Goal: Task Accomplishment & Management: Understand process/instructions

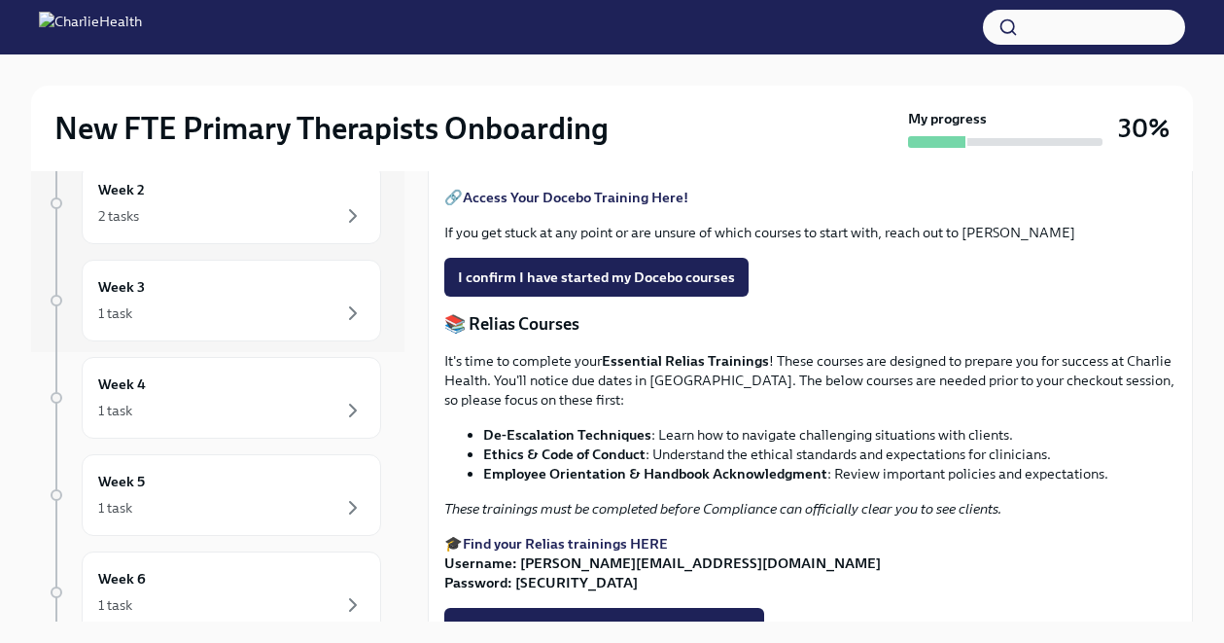
scroll to position [860, 0]
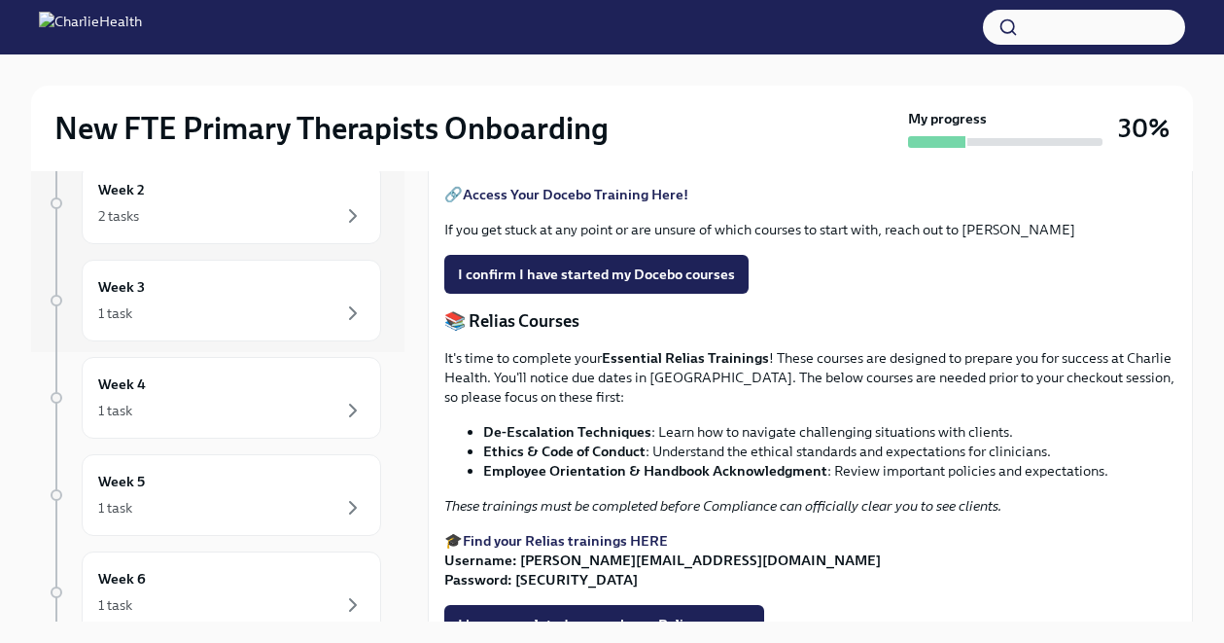
click at [518, 203] on strong "Access Your Docebo Training Here!" at bounding box center [576, 194] width 226 height 17
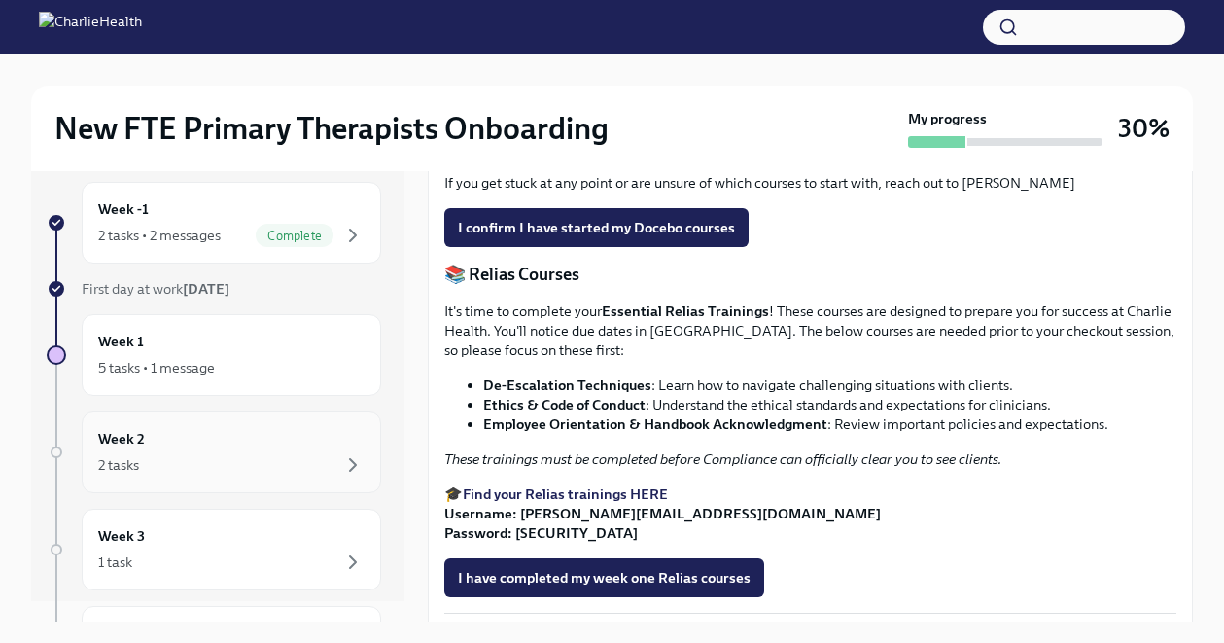
scroll to position [0, 0]
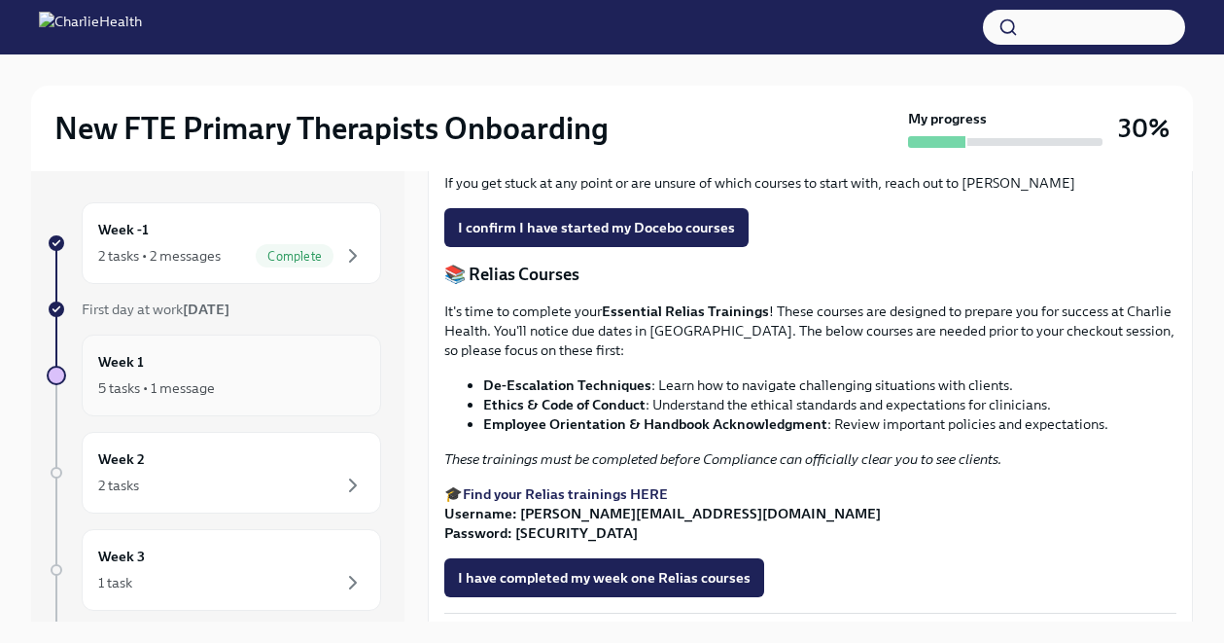
click at [204, 410] on div "Week 1 5 tasks • 1 message" at bounding box center [231, 375] width 299 height 82
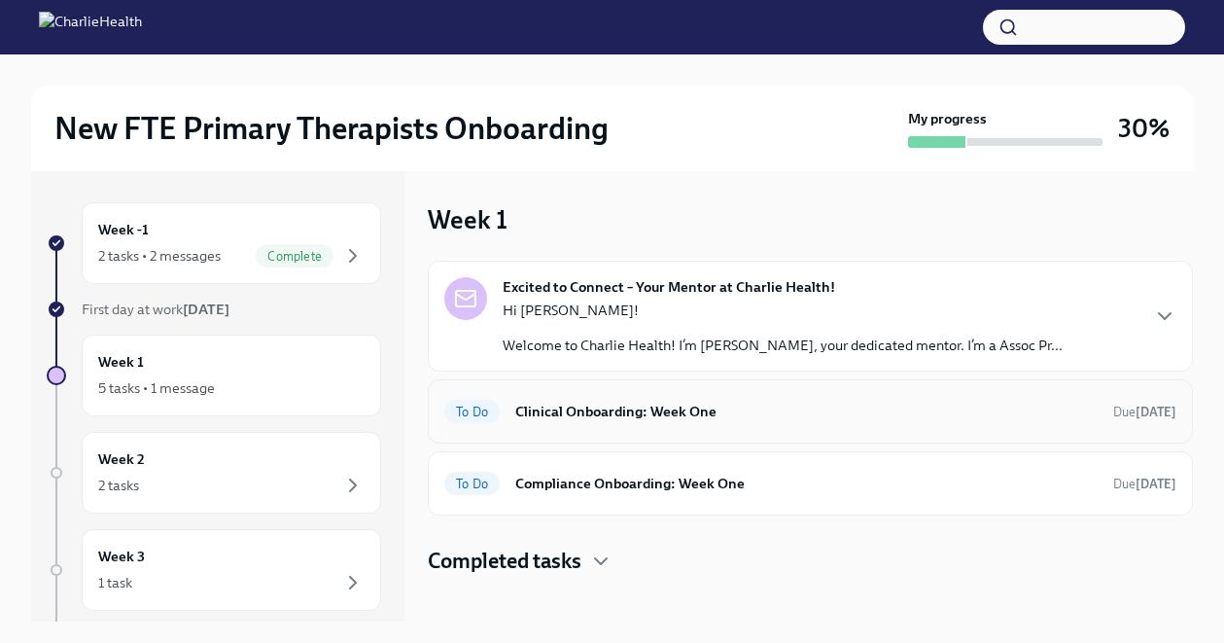
click at [647, 416] on h6 "Clinical Onboarding: Week One" at bounding box center [806, 411] width 582 height 21
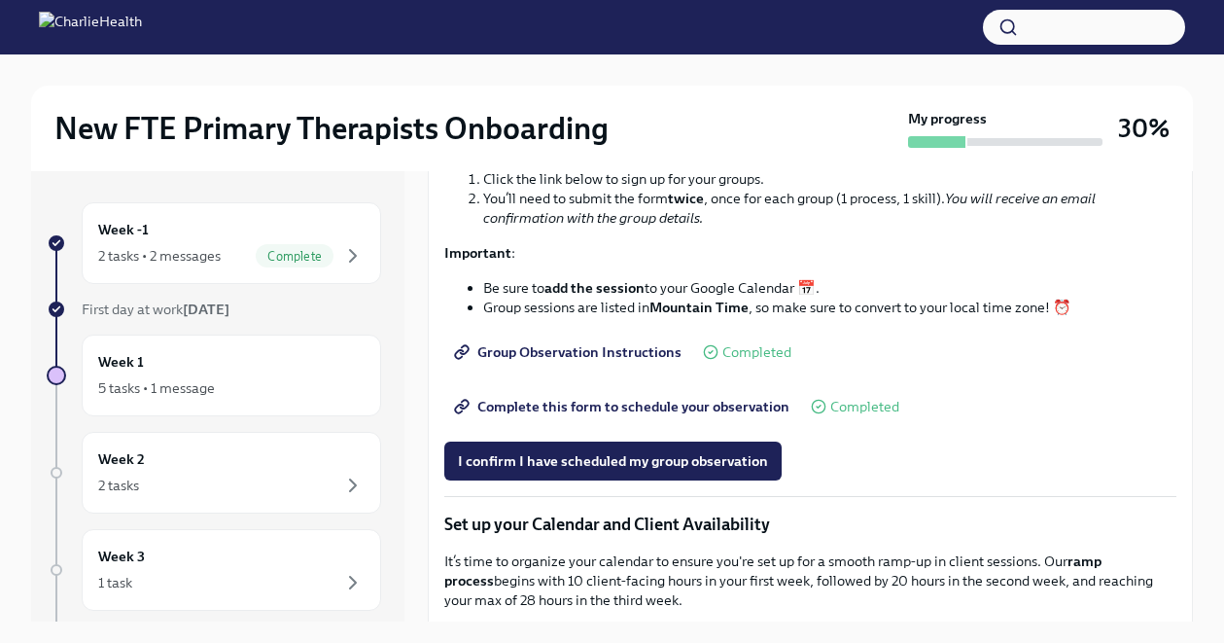
scroll to position [2792, 0]
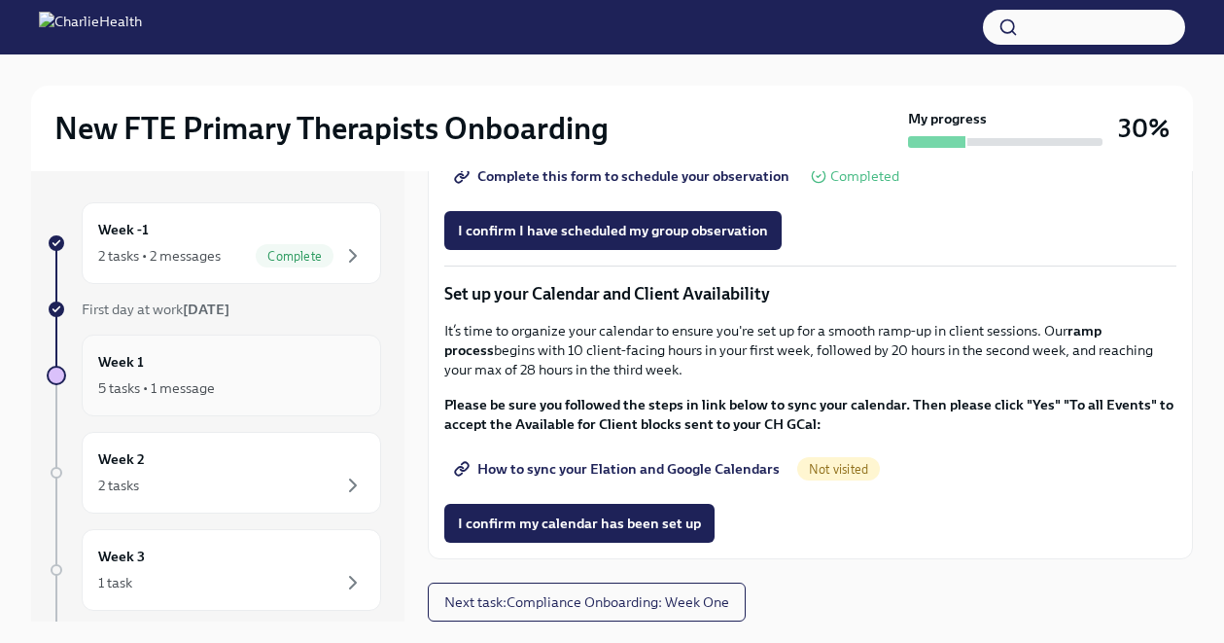
click at [228, 370] on div "Week 1 5 tasks • 1 message" at bounding box center [231, 375] width 266 height 49
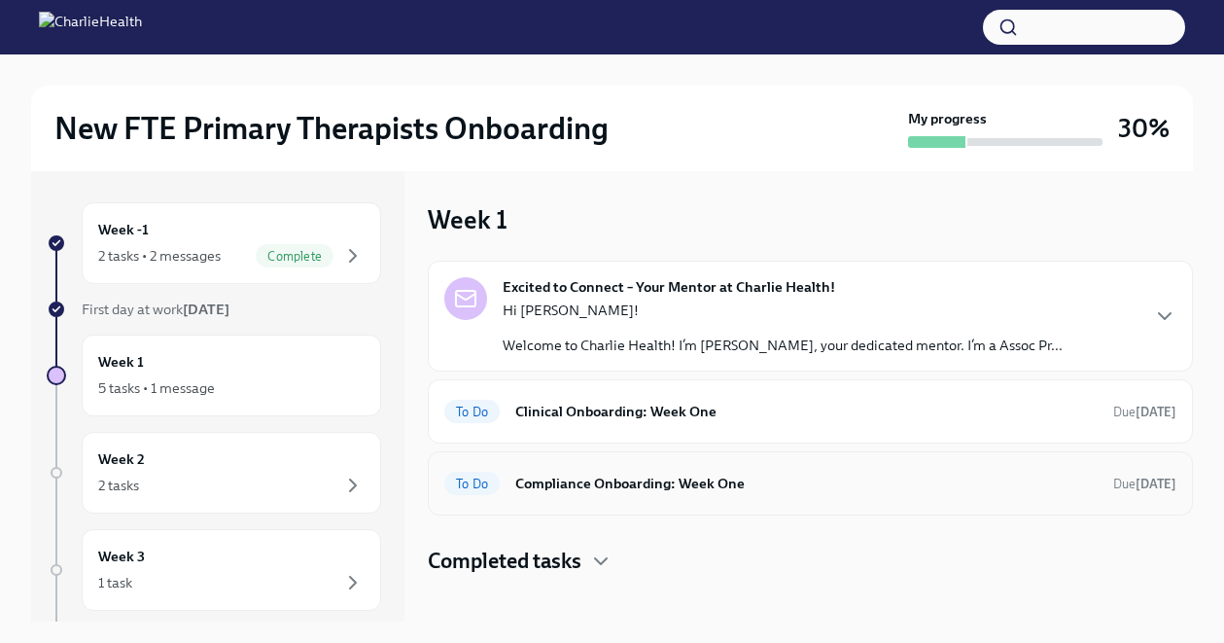
click at [620, 481] on h6 "Compliance Onboarding: Week One" at bounding box center [806, 482] width 582 height 21
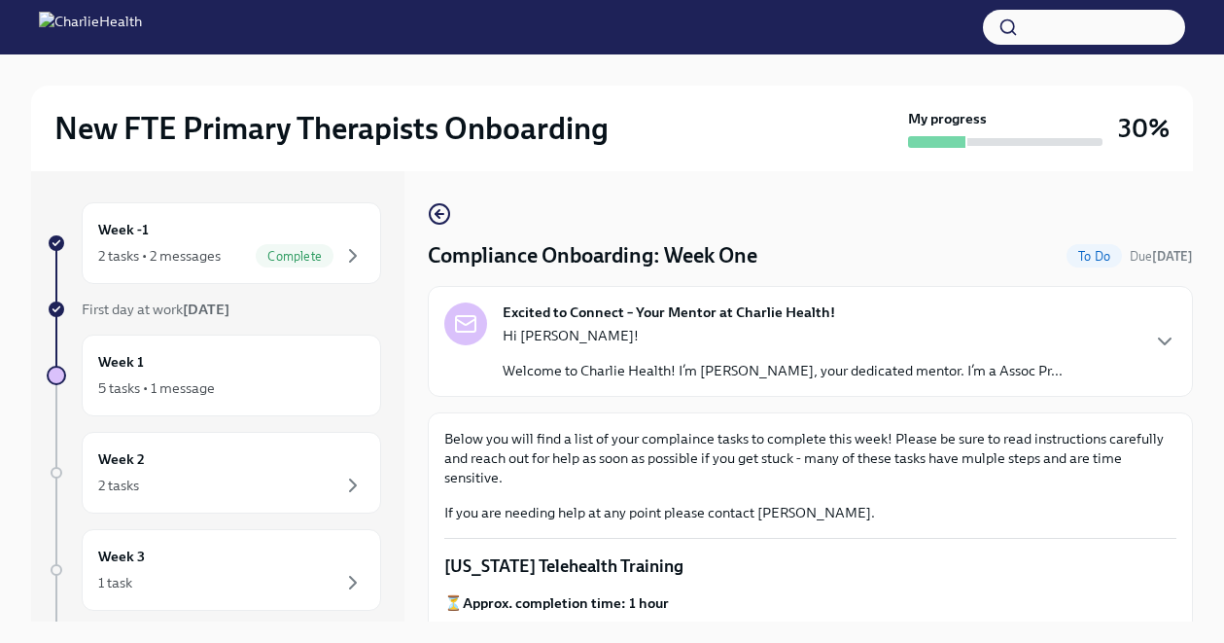
click at [604, 382] on div "Excited to Connect – Your Mentor at Charlie Health! Hi [PERSON_NAME]! Welcome t…" at bounding box center [810, 341] width 765 height 111
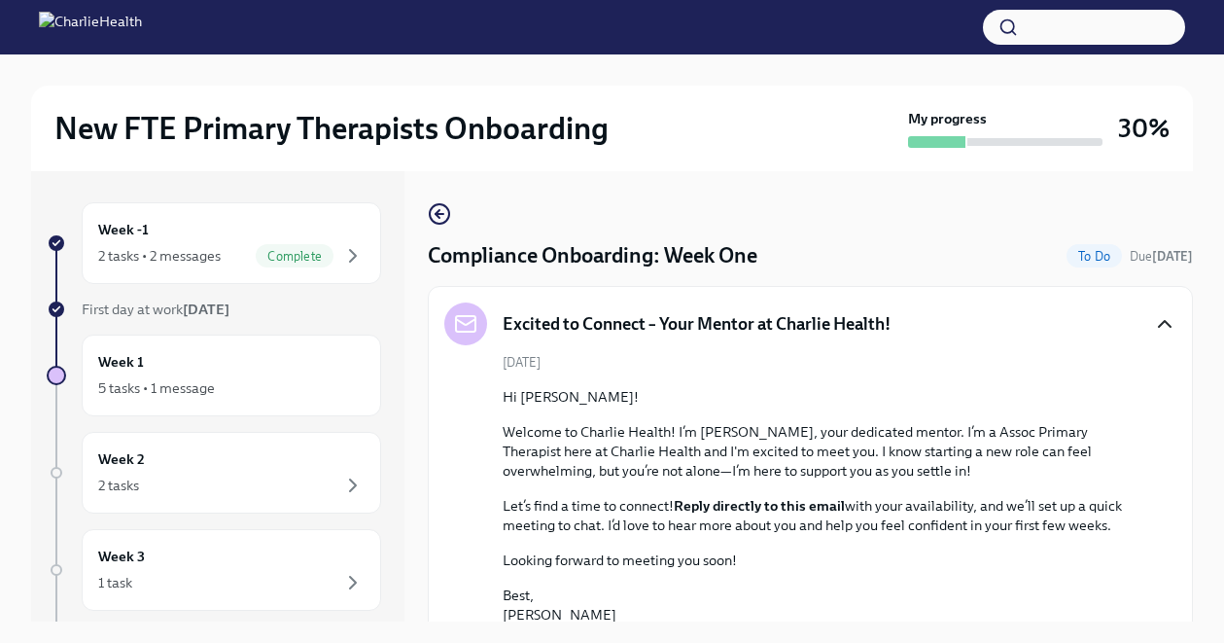
click at [1153, 325] on icon "button" at bounding box center [1164, 323] width 23 height 23
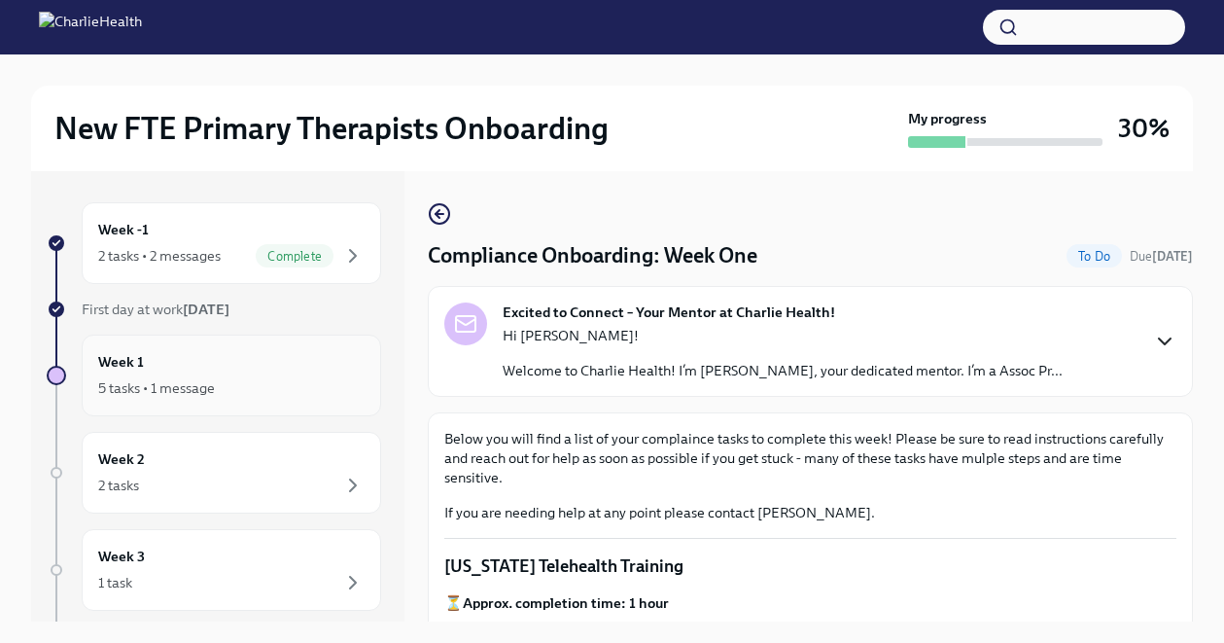
click at [314, 396] on div "5 tasks • 1 message" at bounding box center [231, 387] width 266 height 23
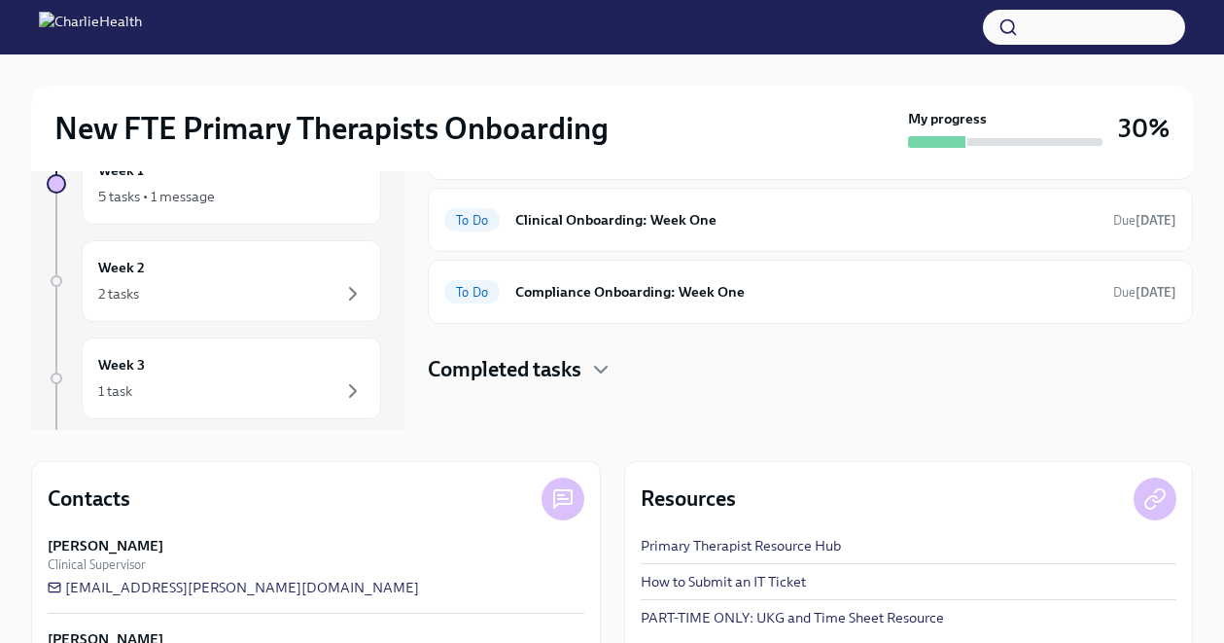
scroll to position [279, 0]
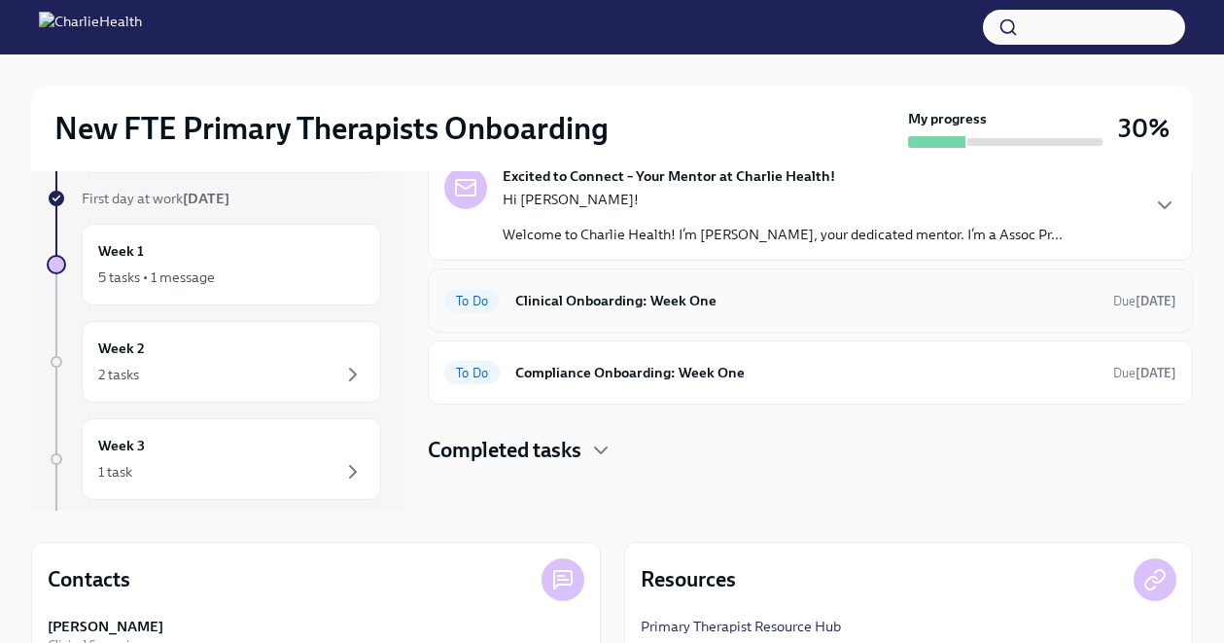
click at [626, 296] on h6 "Clinical Onboarding: Week One" at bounding box center [806, 300] width 582 height 21
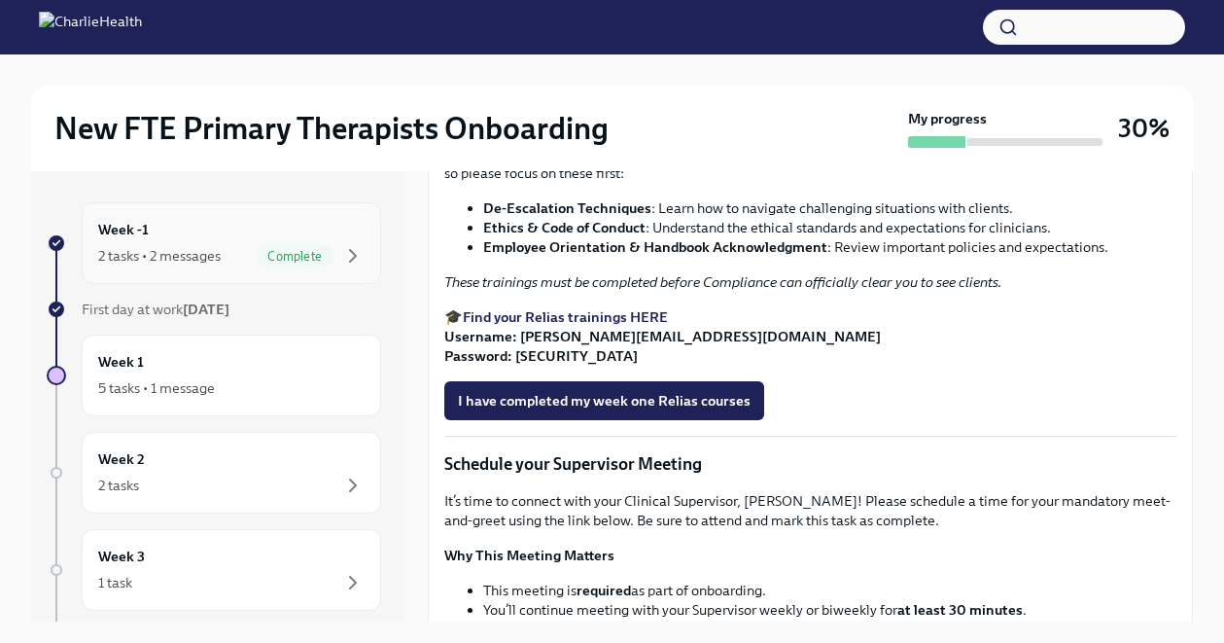
click at [234, 254] on div "2 tasks • 2 messages Complete" at bounding box center [231, 255] width 266 height 23
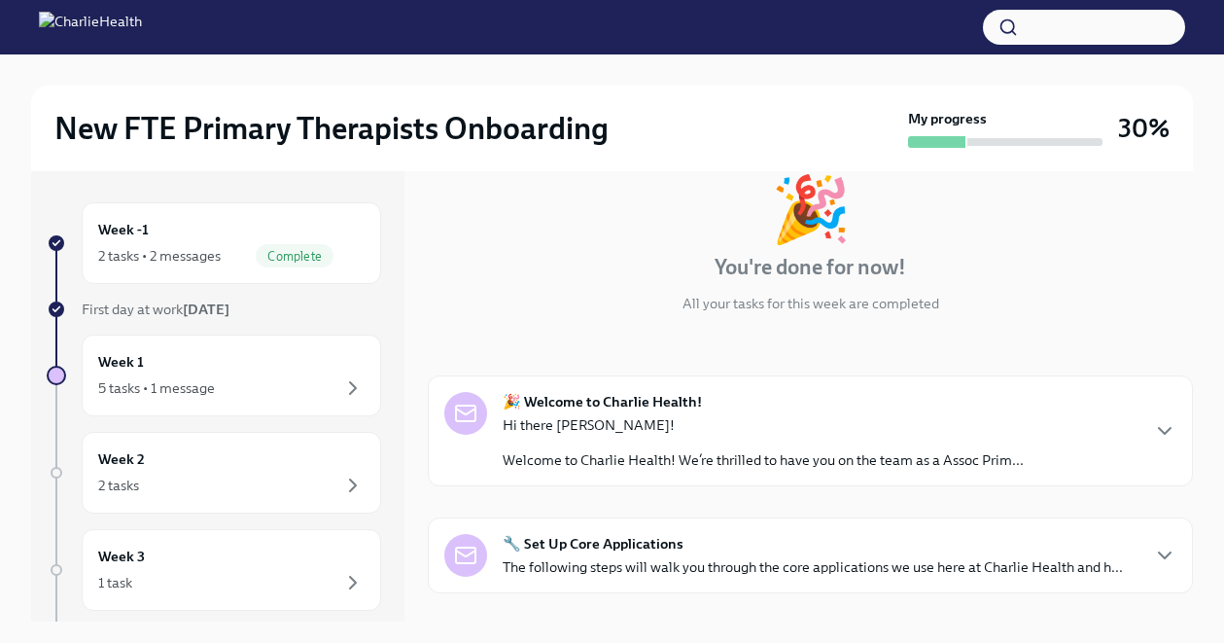
click at [182, 303] on span "First day at work [DATE]" at bounding box center [156, 308] width 148 height 17
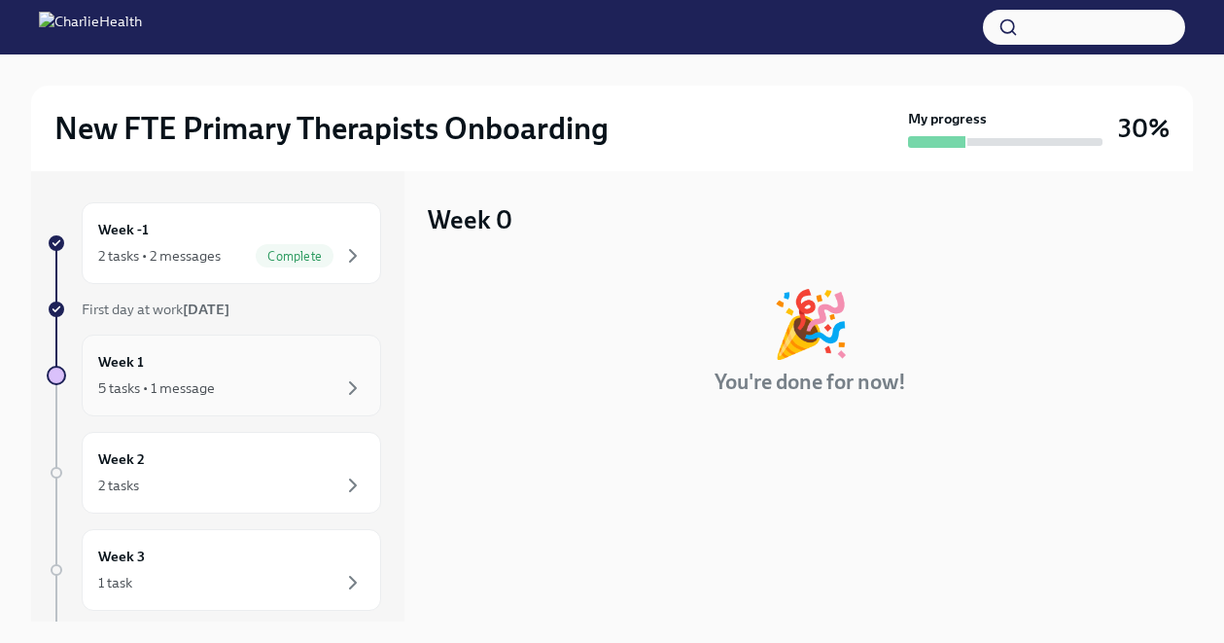
click at [262, 371] on div "Week 1 5 tasks • 1 message" at bounding box center [231, 375] width 266 height 49
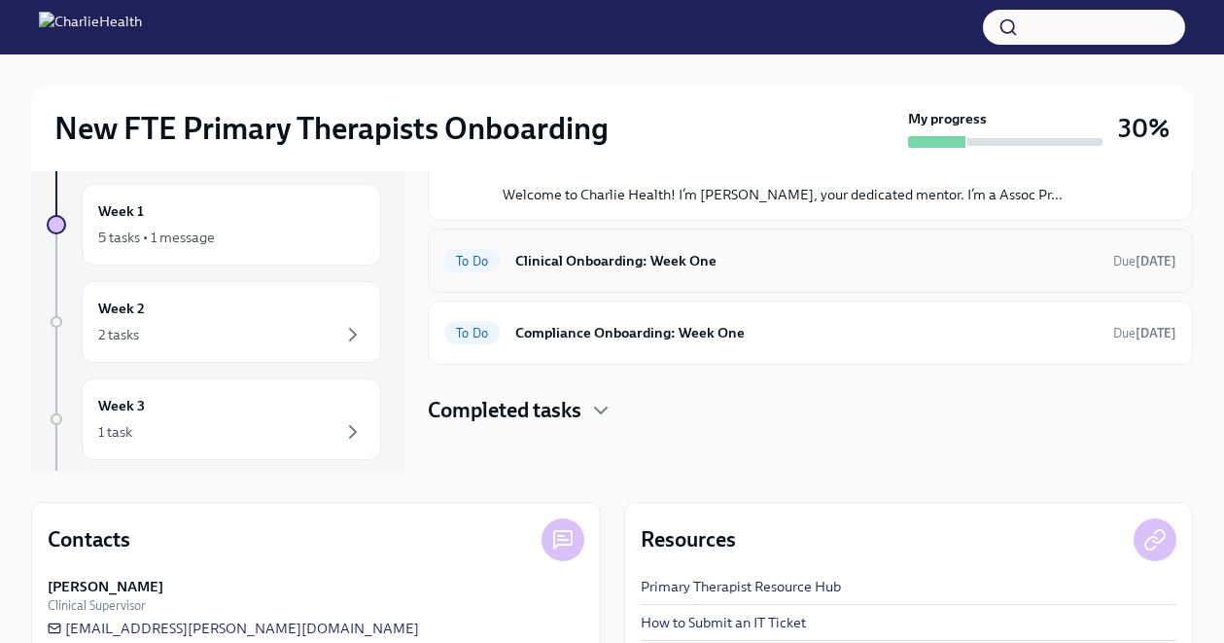
click at [705, 266] on h6 "Clinical Onboarding: Week One" at bounding box center [806, 260] width 582 height 21
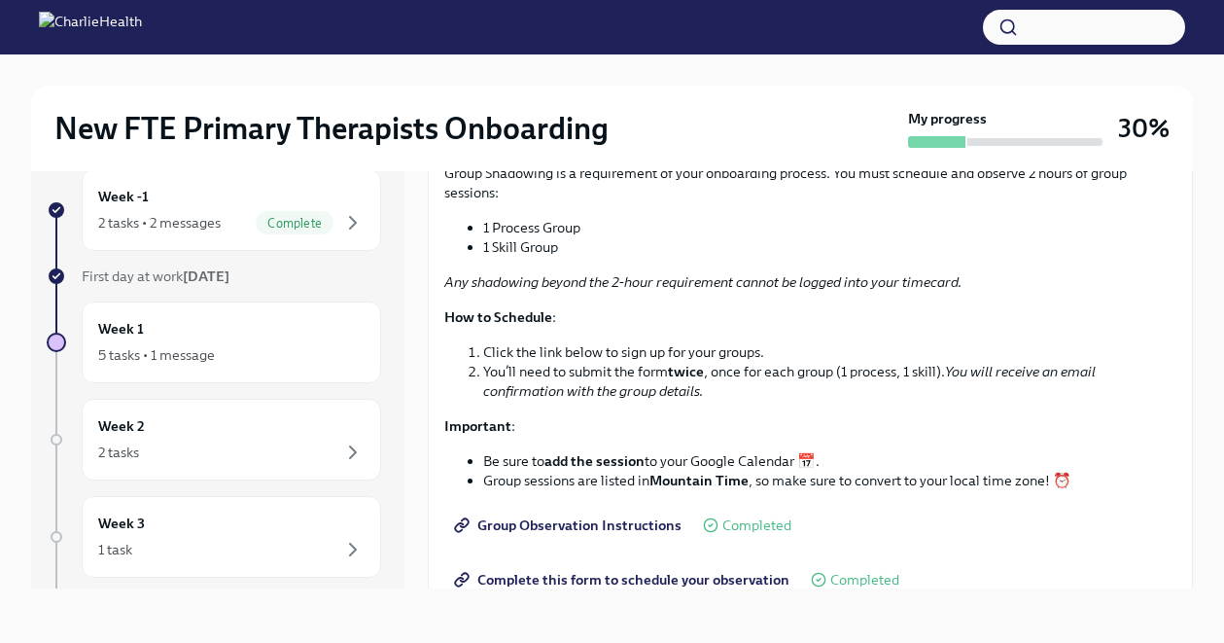
scroll to position [2155, 0]
